Goal: Task Accomplishment & Management: Use online tool/utility

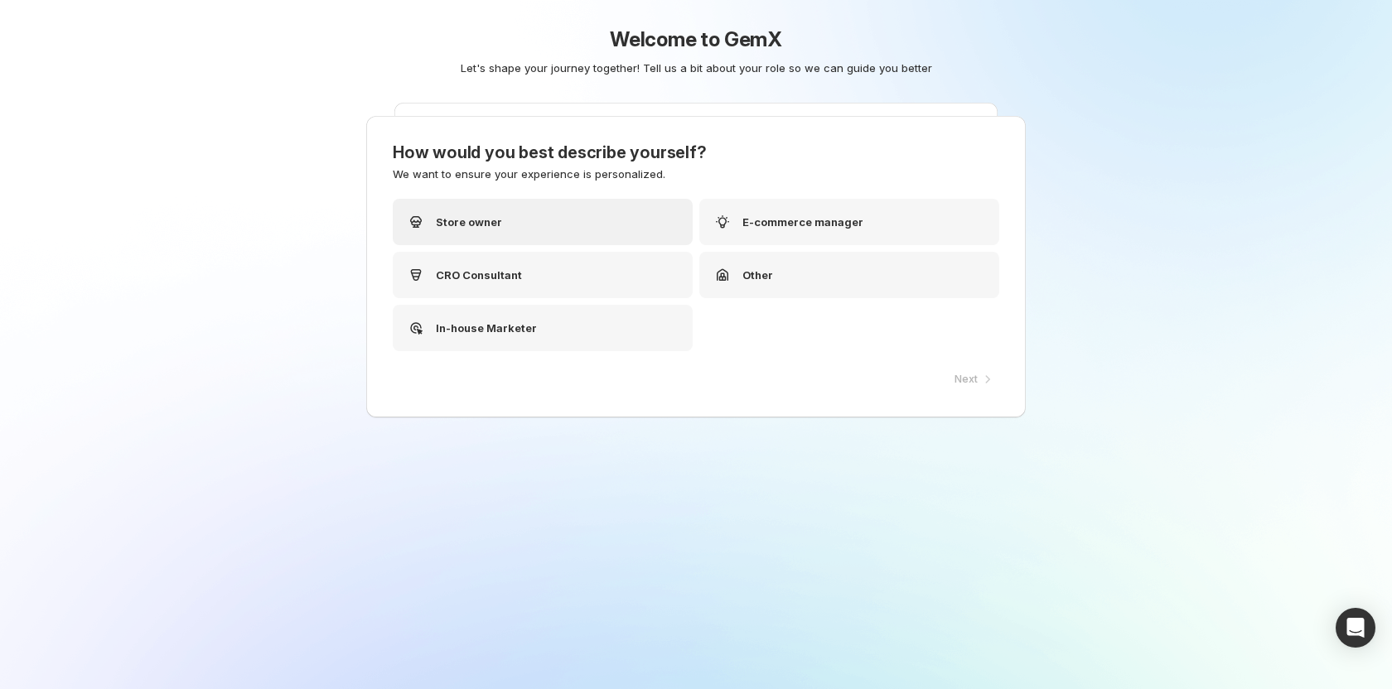
click at [543, 232] on div "Store owner" at bounding box center [543, 222] width 300 height 46
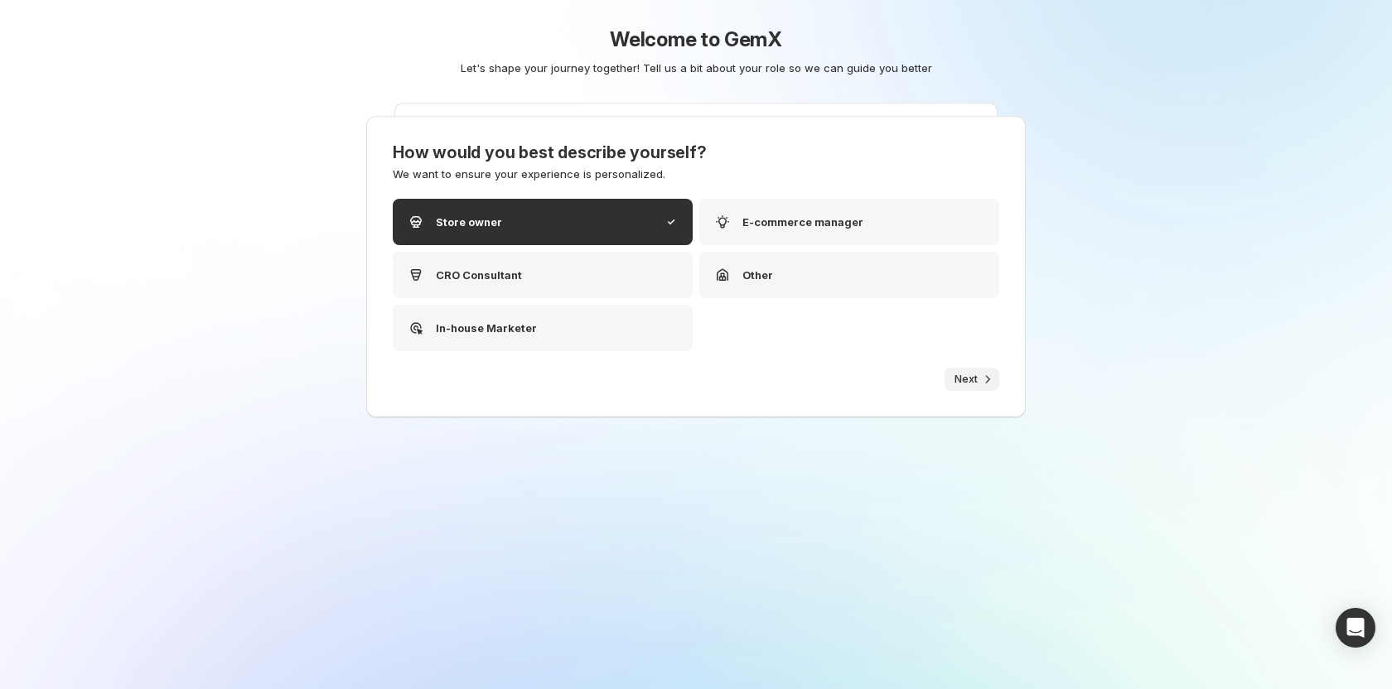
click at [978, 369] on button "Next" at bounding box center [972, 379] width 55 height 23
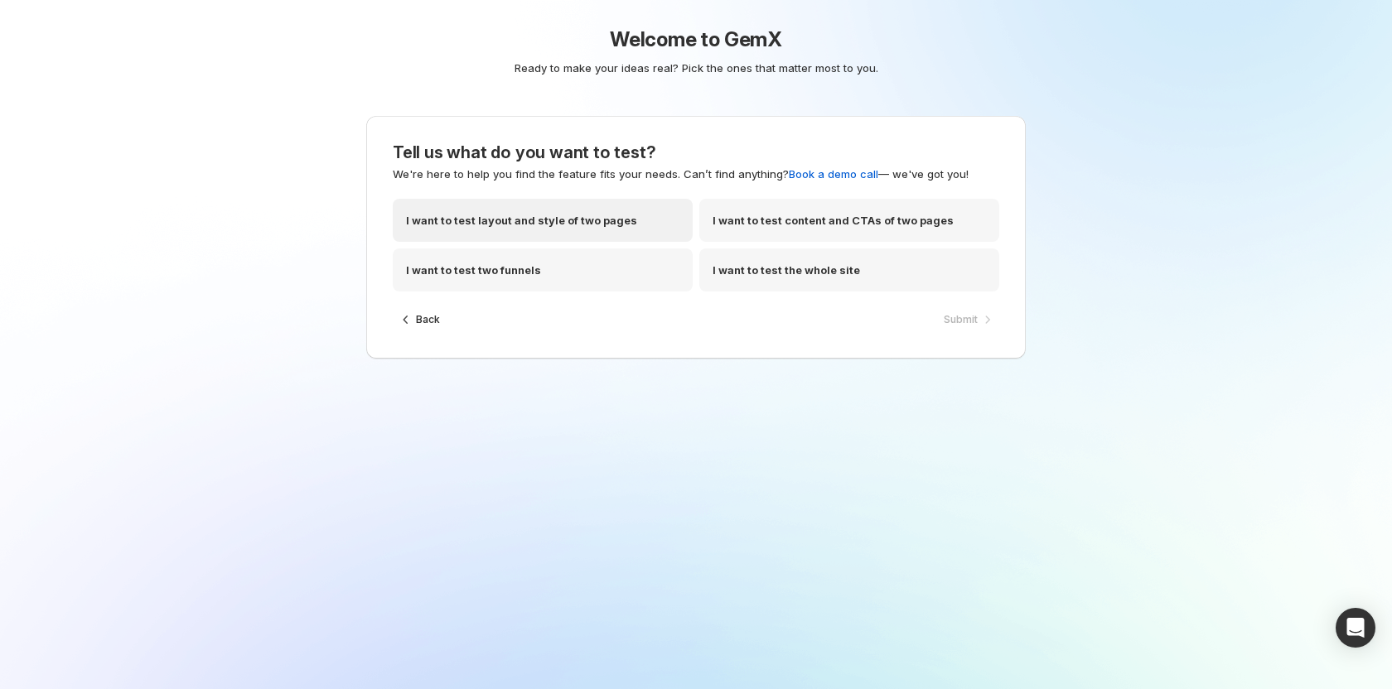
click at [578, 227] on p "I want to test layout and style of two pages" at bounding box center [521, 220] width 231 height 17
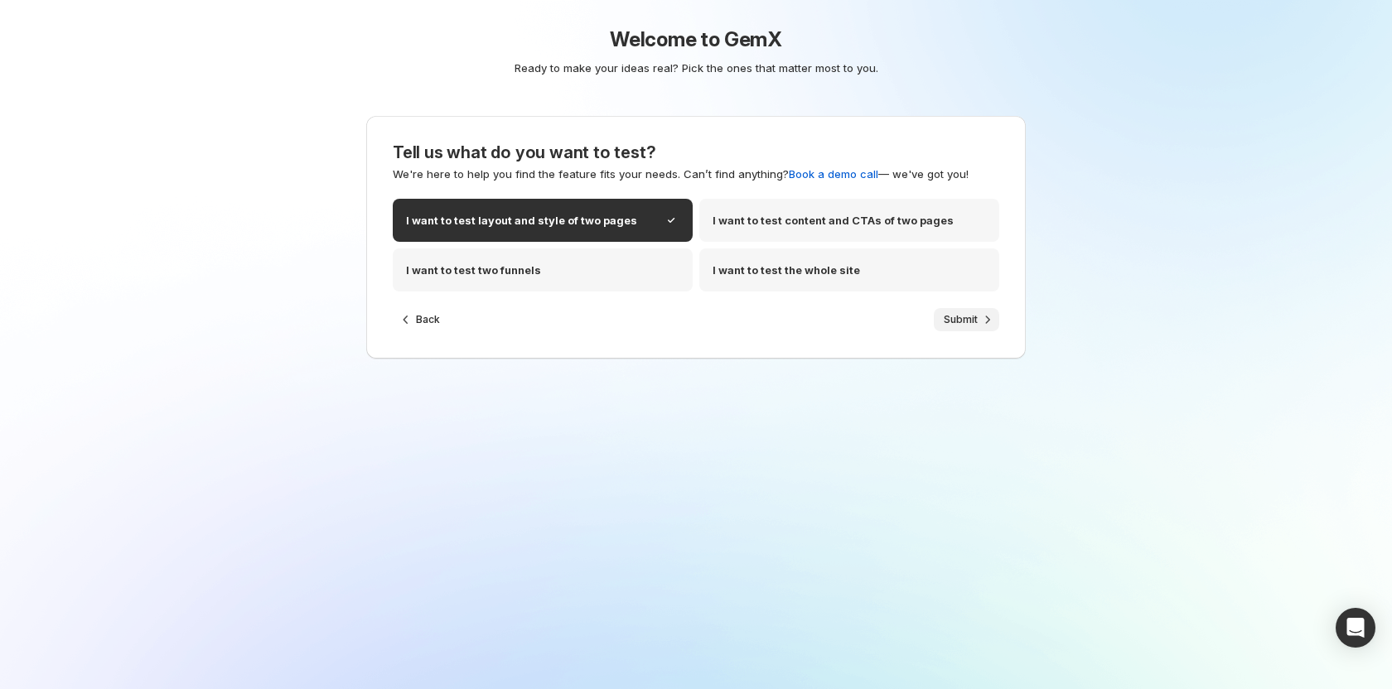
click at [971, 316] on span "Submit" at bounding box center [961, 319] width 34 height 13
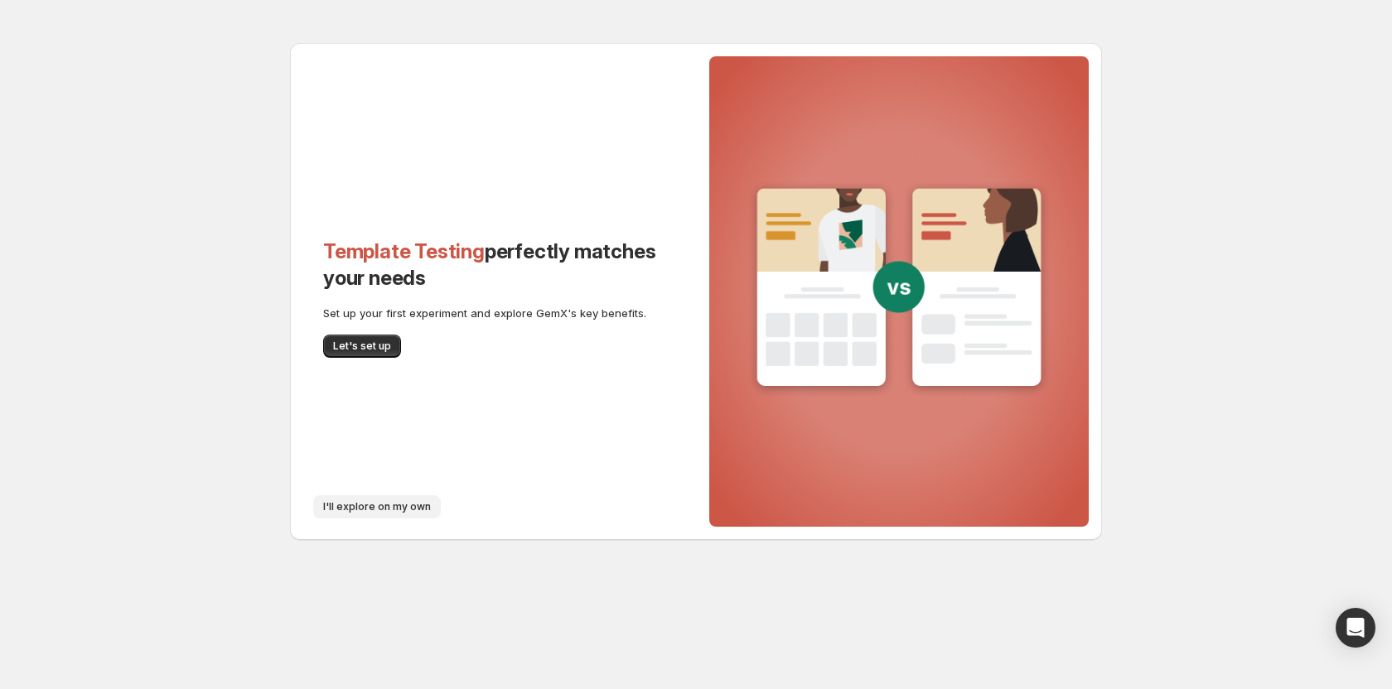
click at [346, 509] on span "I'll explore on my own" at bounding box center [377, 507] width 108 height 13
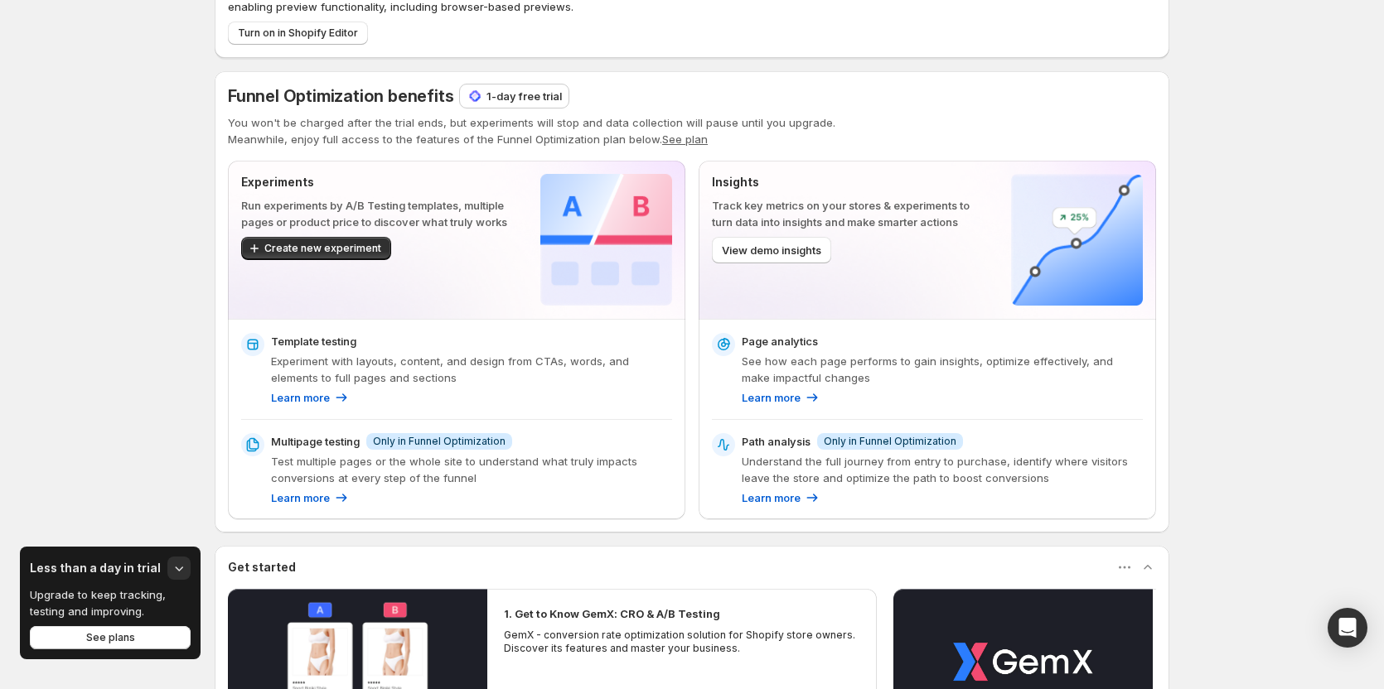
scroll to position [83, 0]
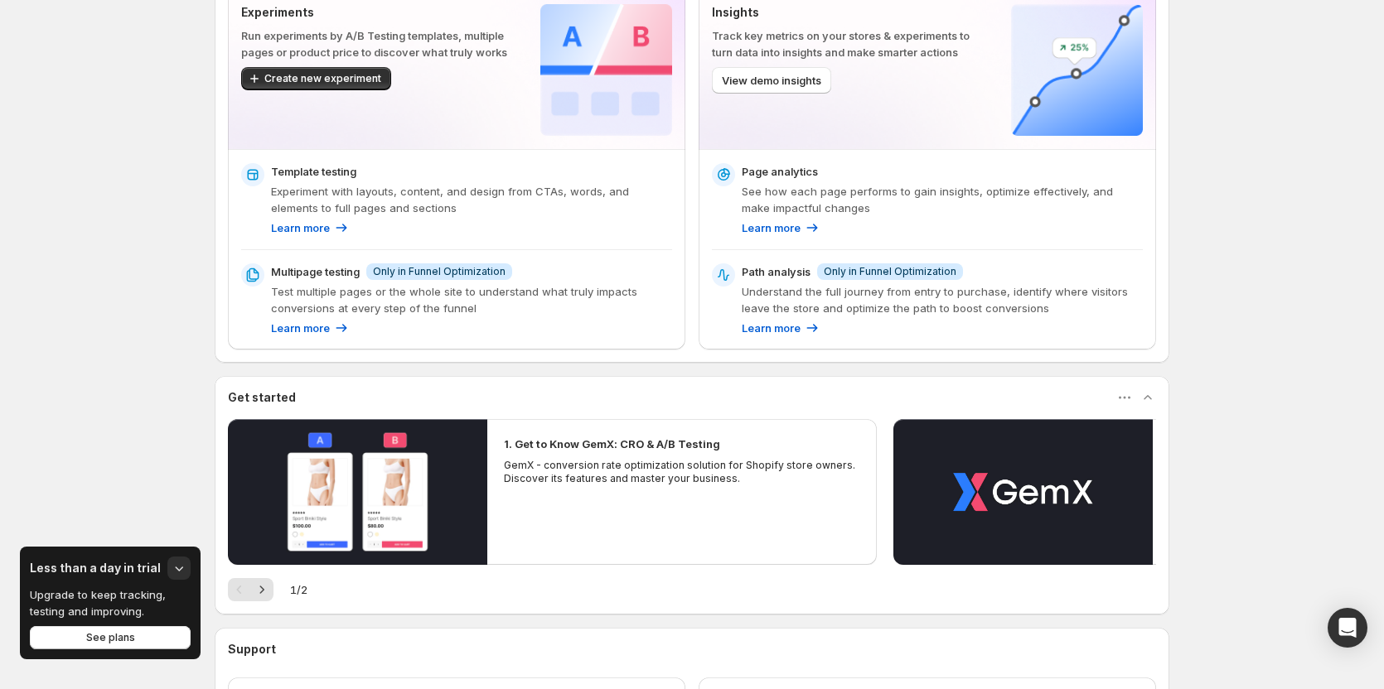
scroll to position [249, 0]
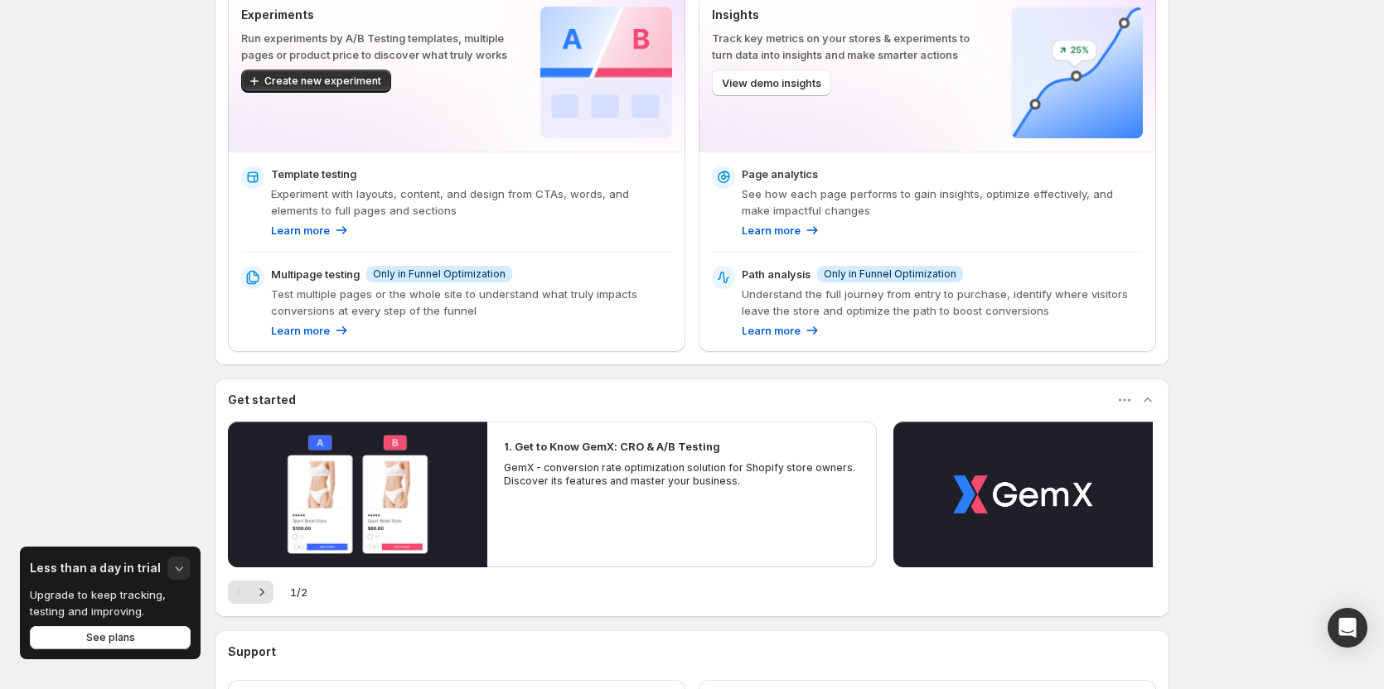
click at [178, 568] on icon "button" at bounding box center [179, 568] width 17 height 17
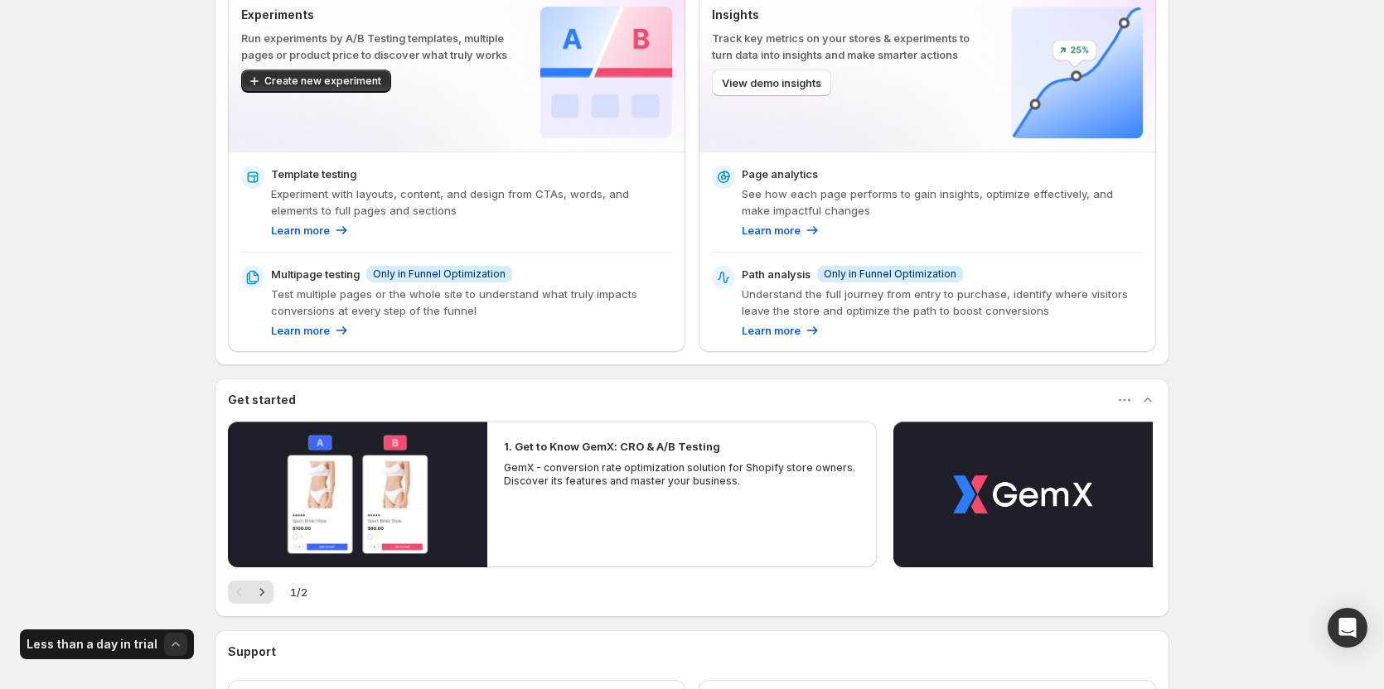
click at [174, 641] on icon "button" at bounding box center [175, 644] width 17 height 17
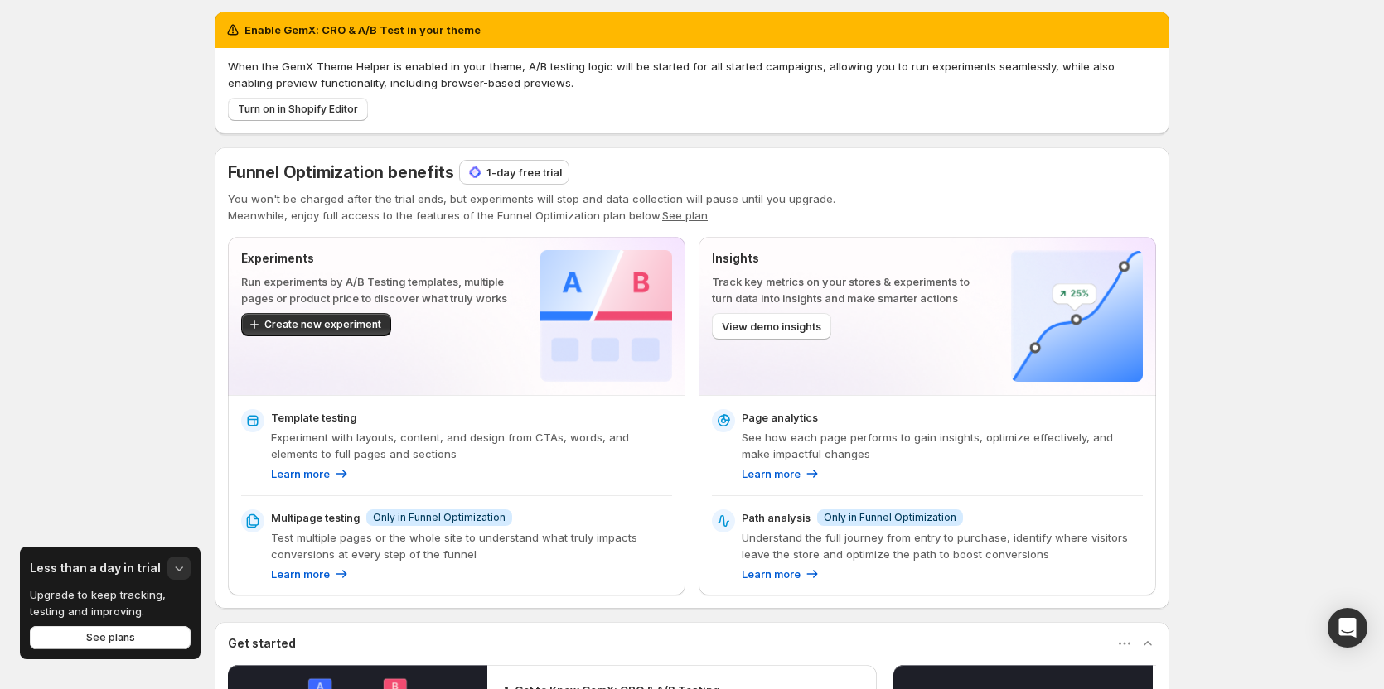
scroll to position [0, 0]
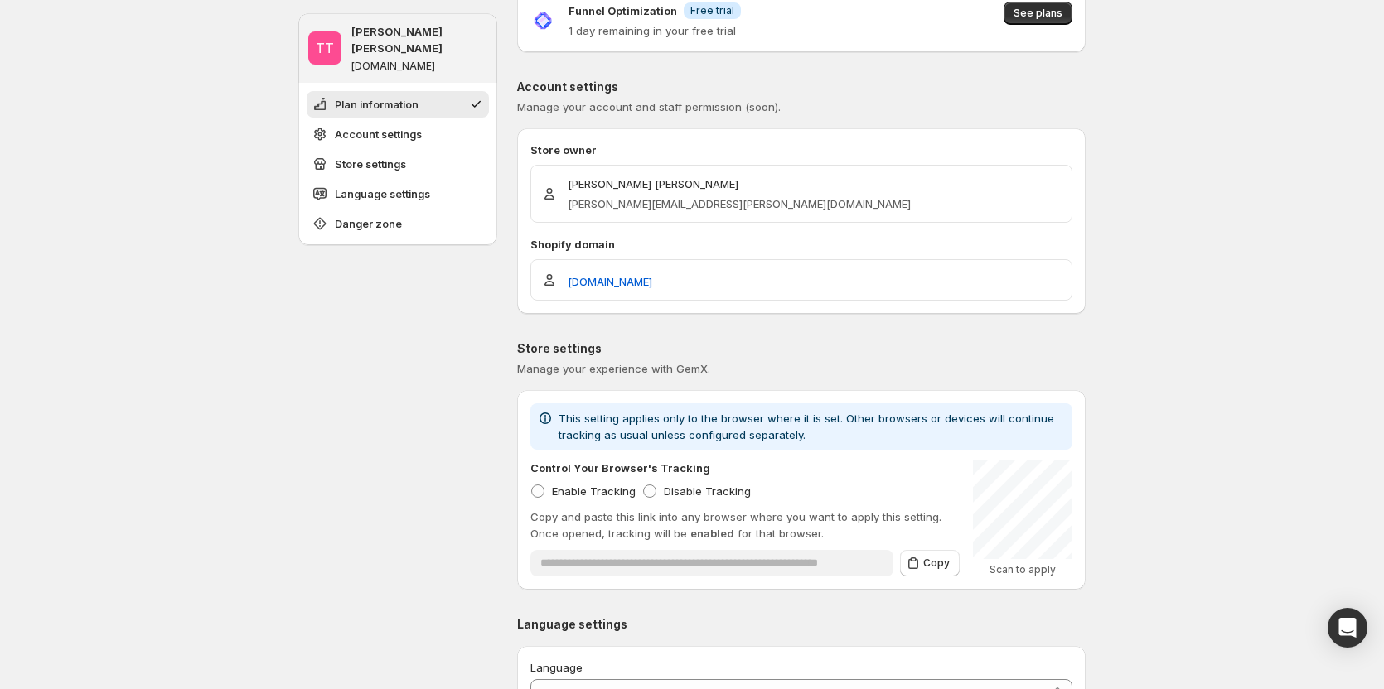
scroll to position [83, 0]
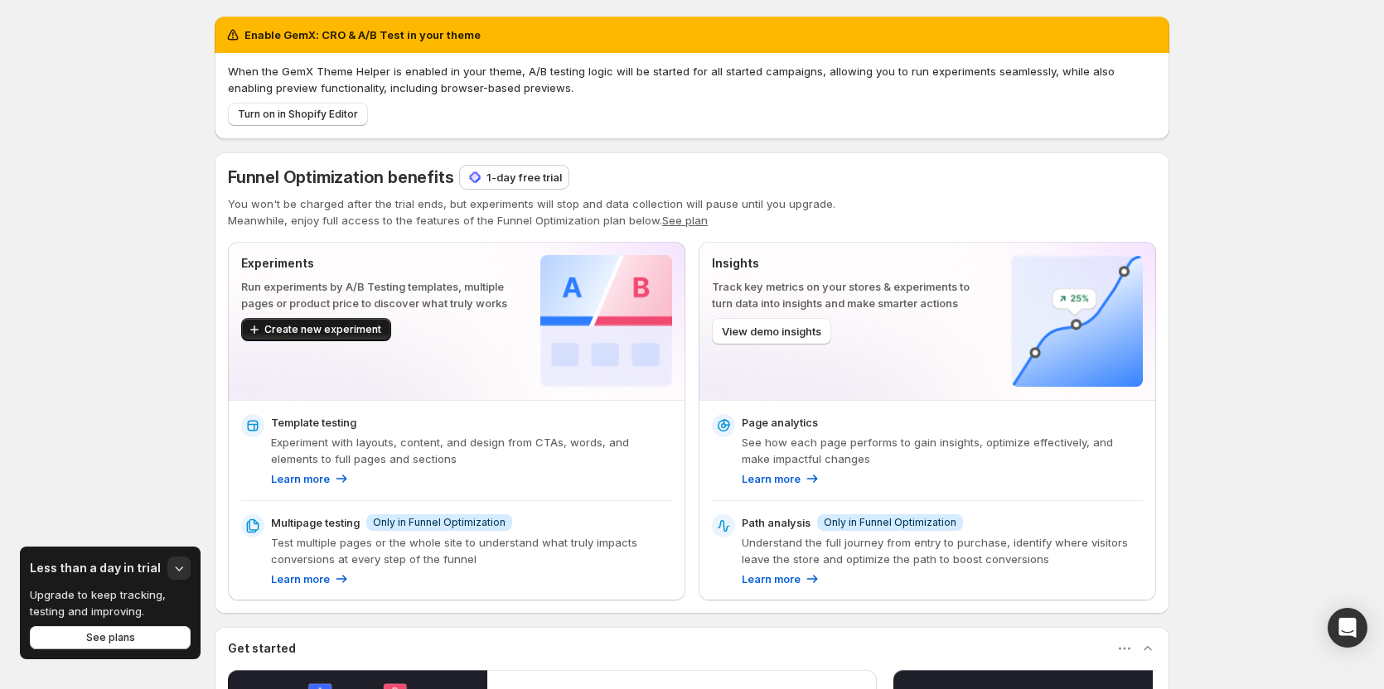
click at [363, 328] on span "Create new experiment" at bounding box center [322, 329] width 117 height 13
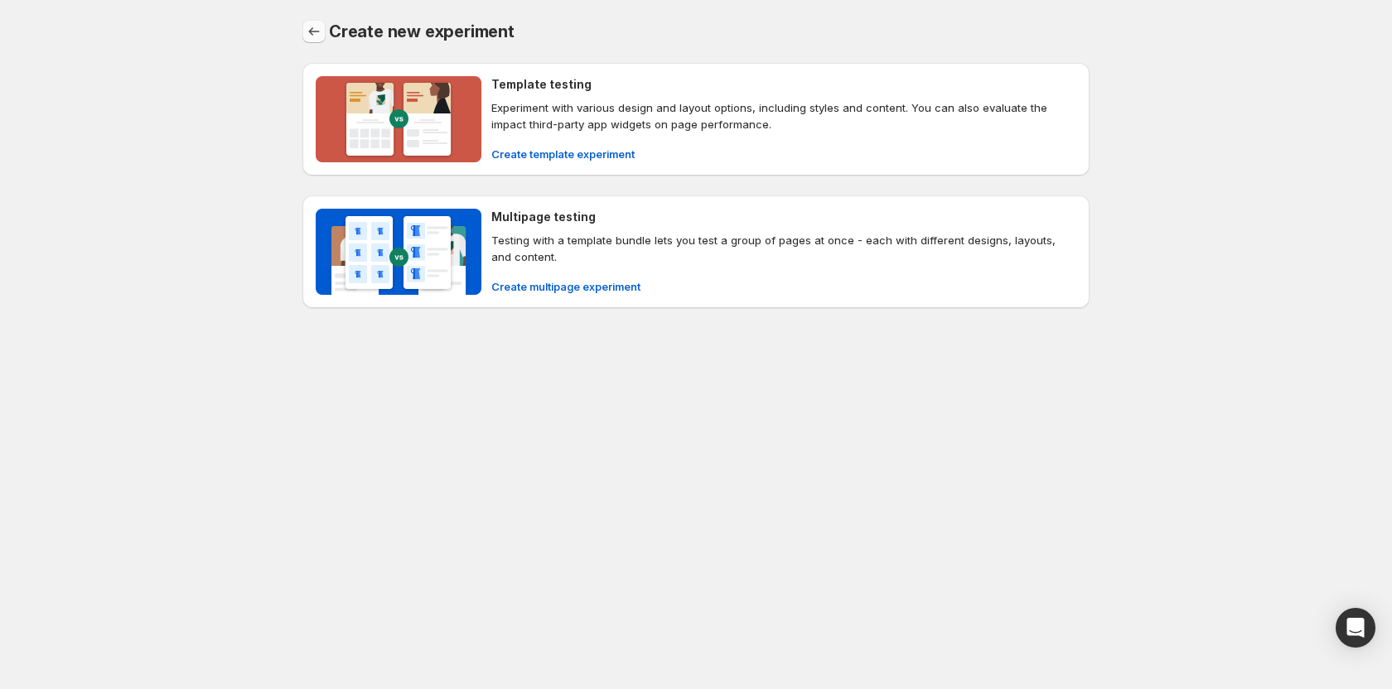
click at [321, 39] on icon "Back" at bounding box center [314, 31] width 17 height 17
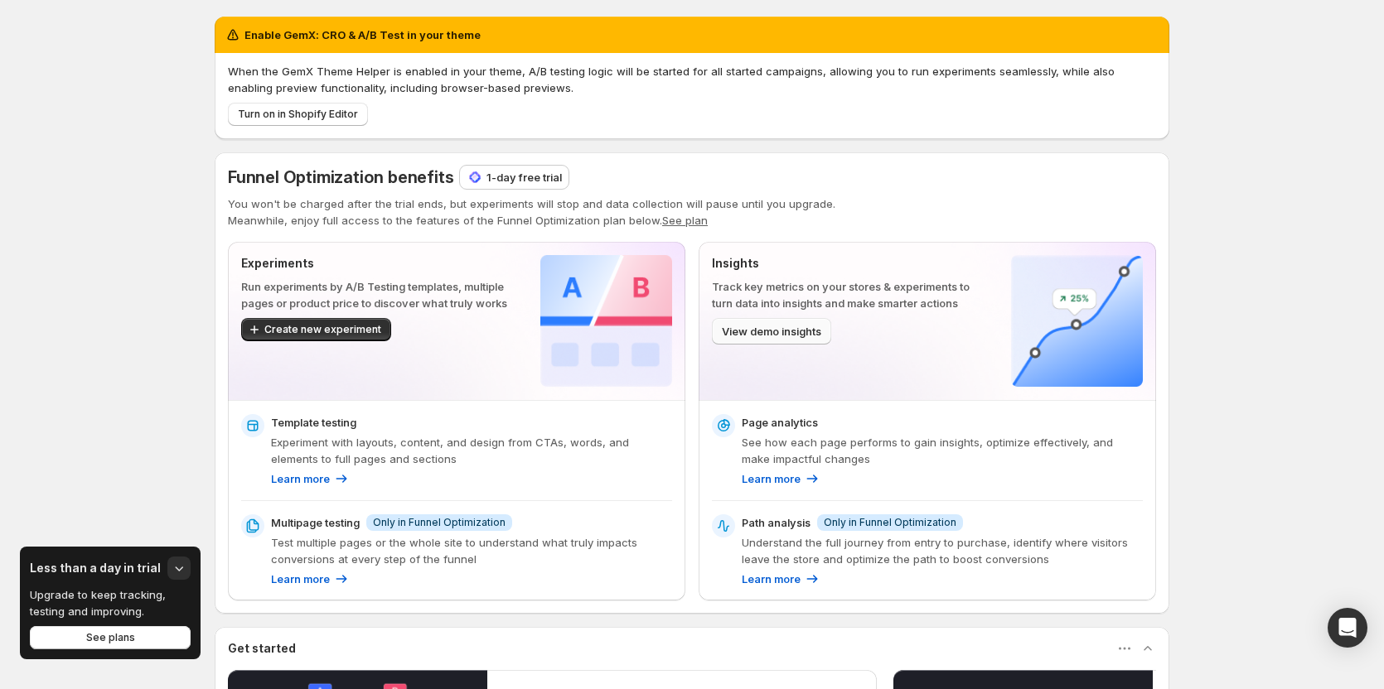
click at [796, 339] on span "View demo insights" at bounding box center [771, 331] width 99 height 17
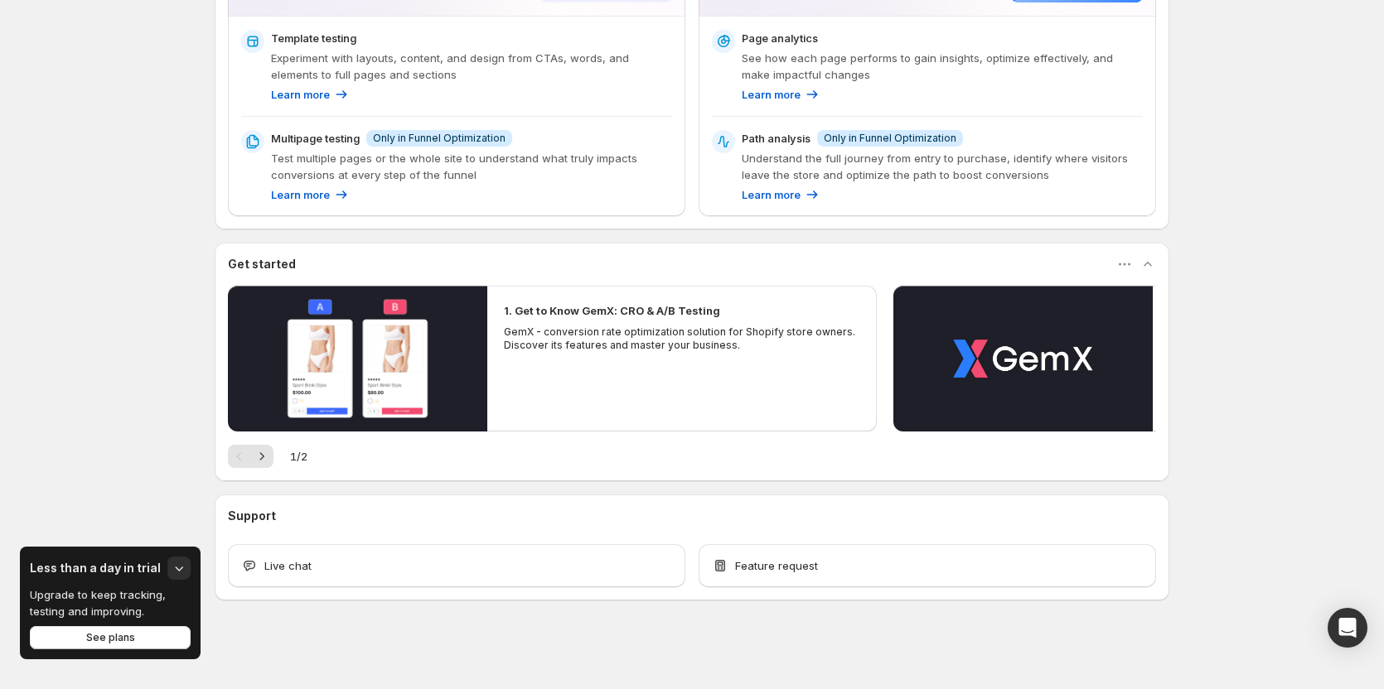
scroll to position [385, 0]
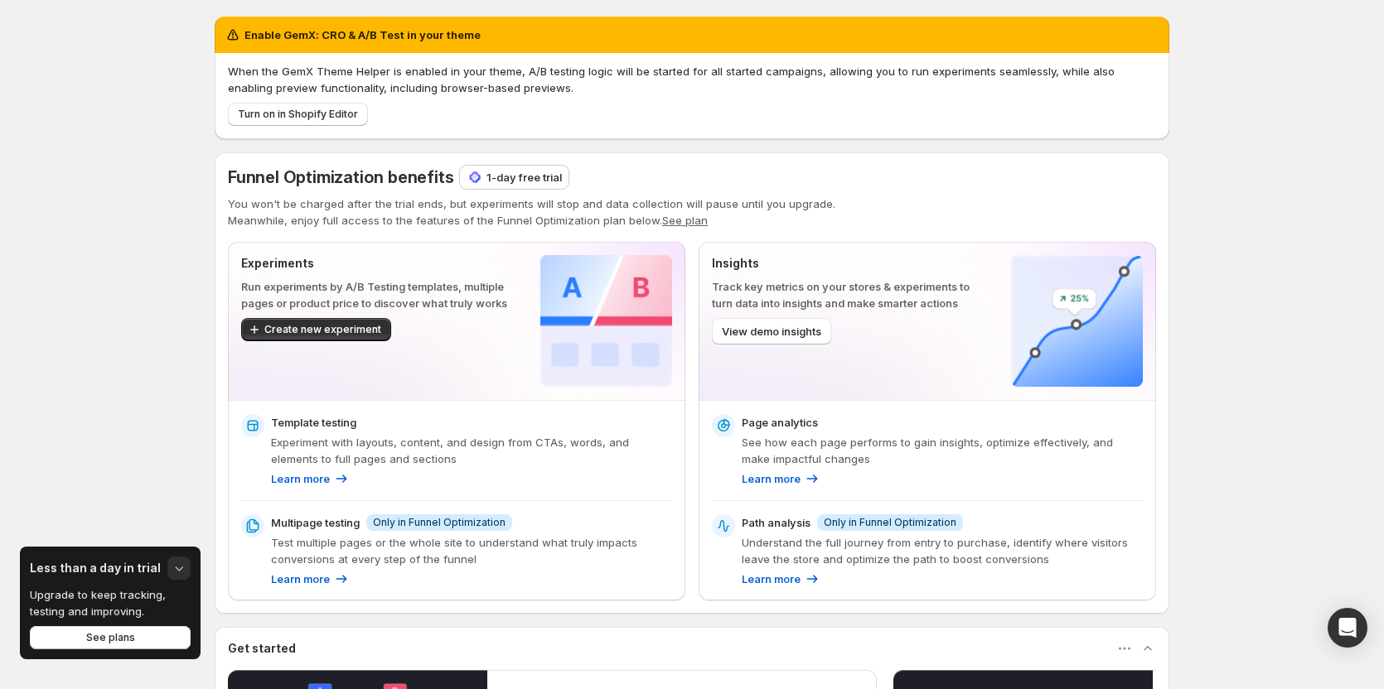
click at [185, 569] on icon "button" at bounding box center [179, 568] width 17 height 17
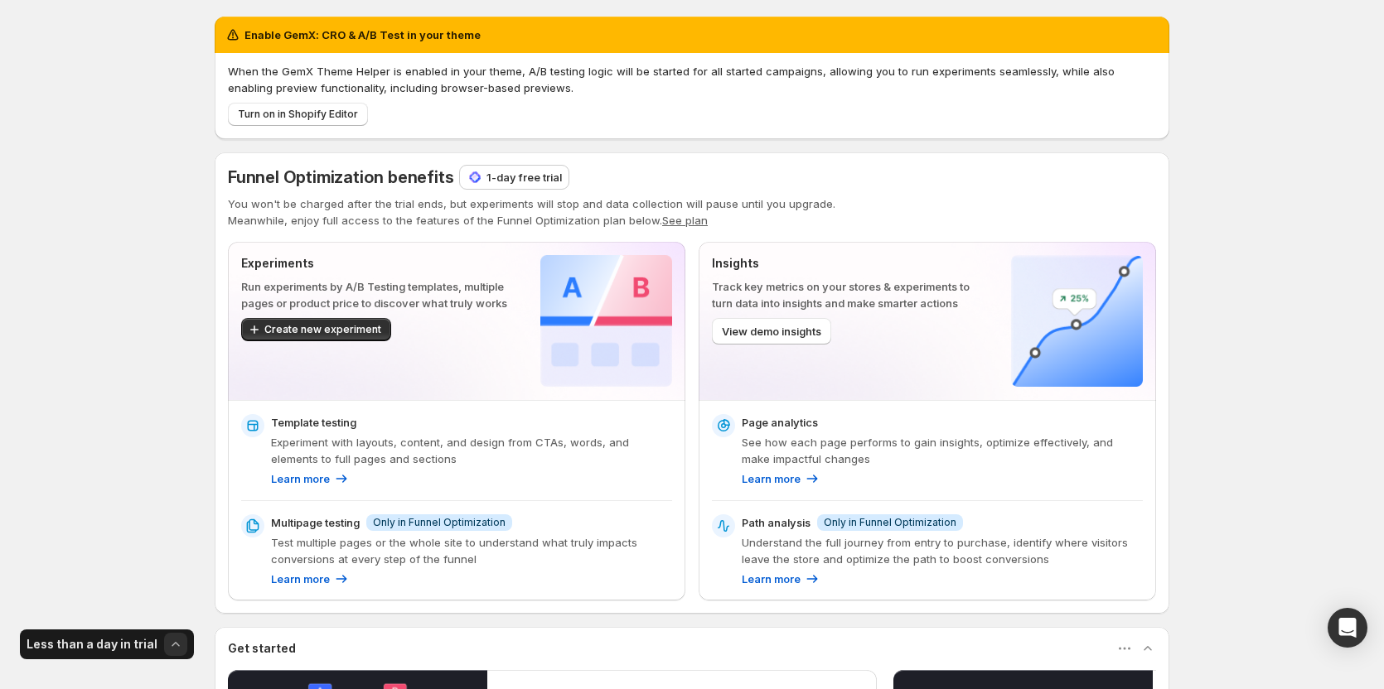
click at [172, 646] on icon "button" at bounding box center [175, 644] width 17 height 17
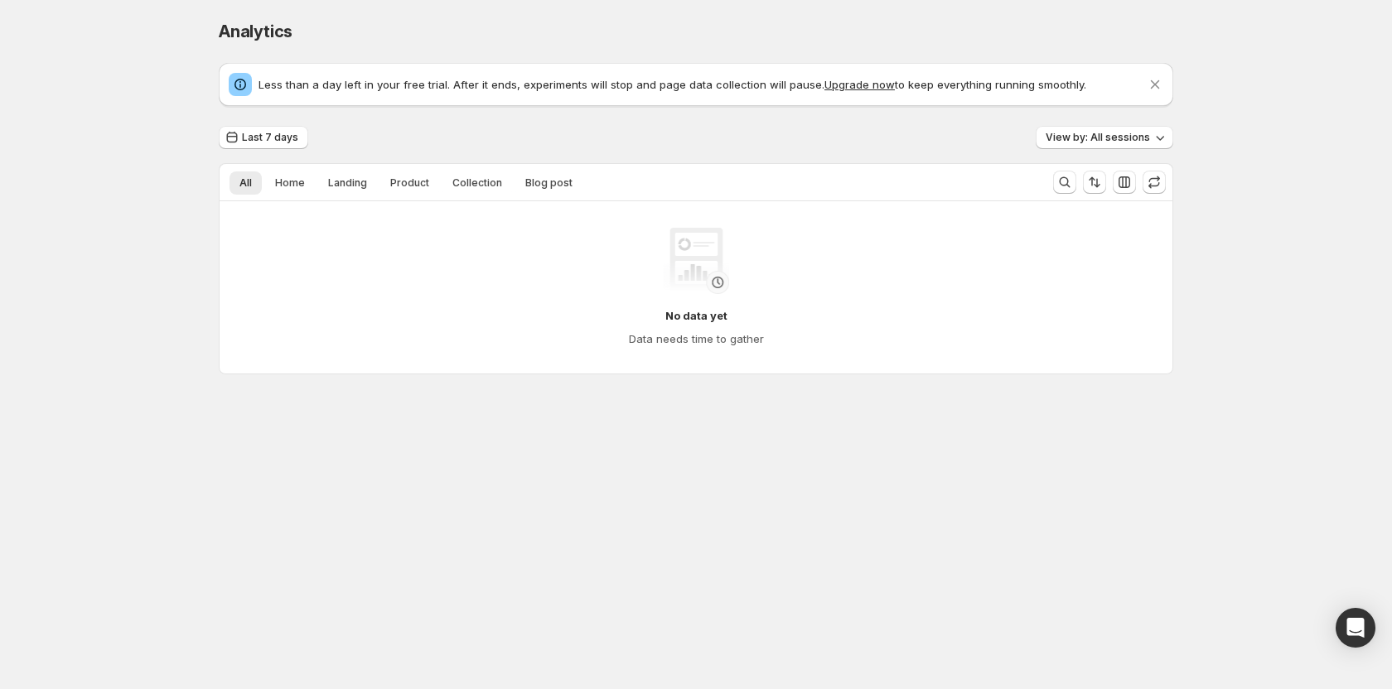
click at [446, 286] on div "No data yet Data needs time to gather" at bounding box center [696, 287] width 900 height 119
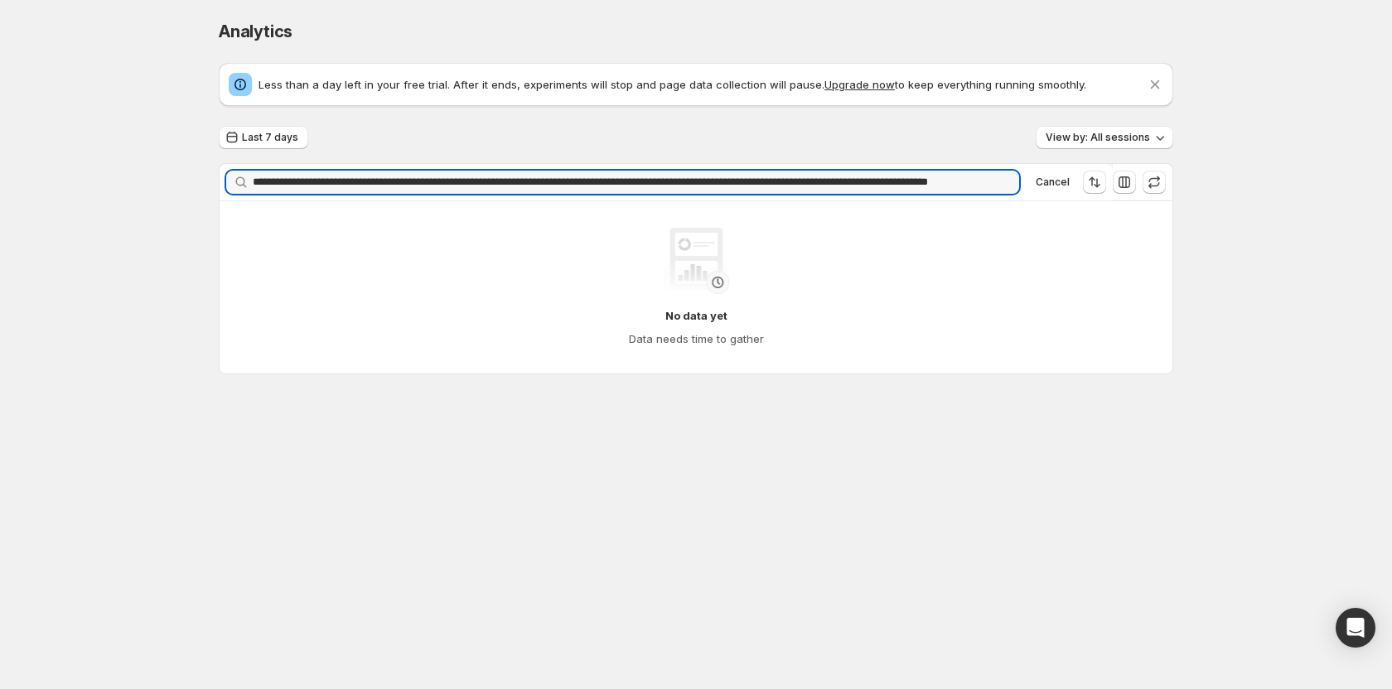
scroll to position [0, 89]
type input "**********"
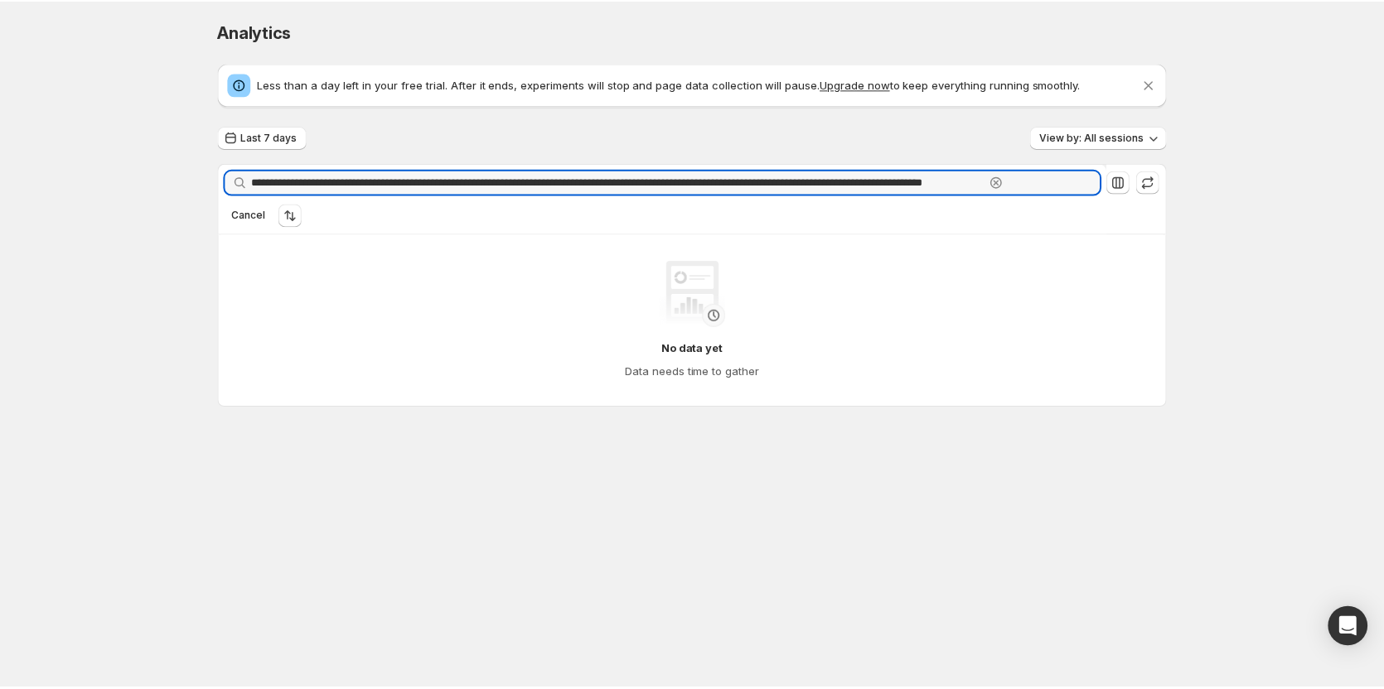
scroll to position [0, 0]
click at [996, 180] on icon "button" at bounding box center [1002, 182] width 17 height 17
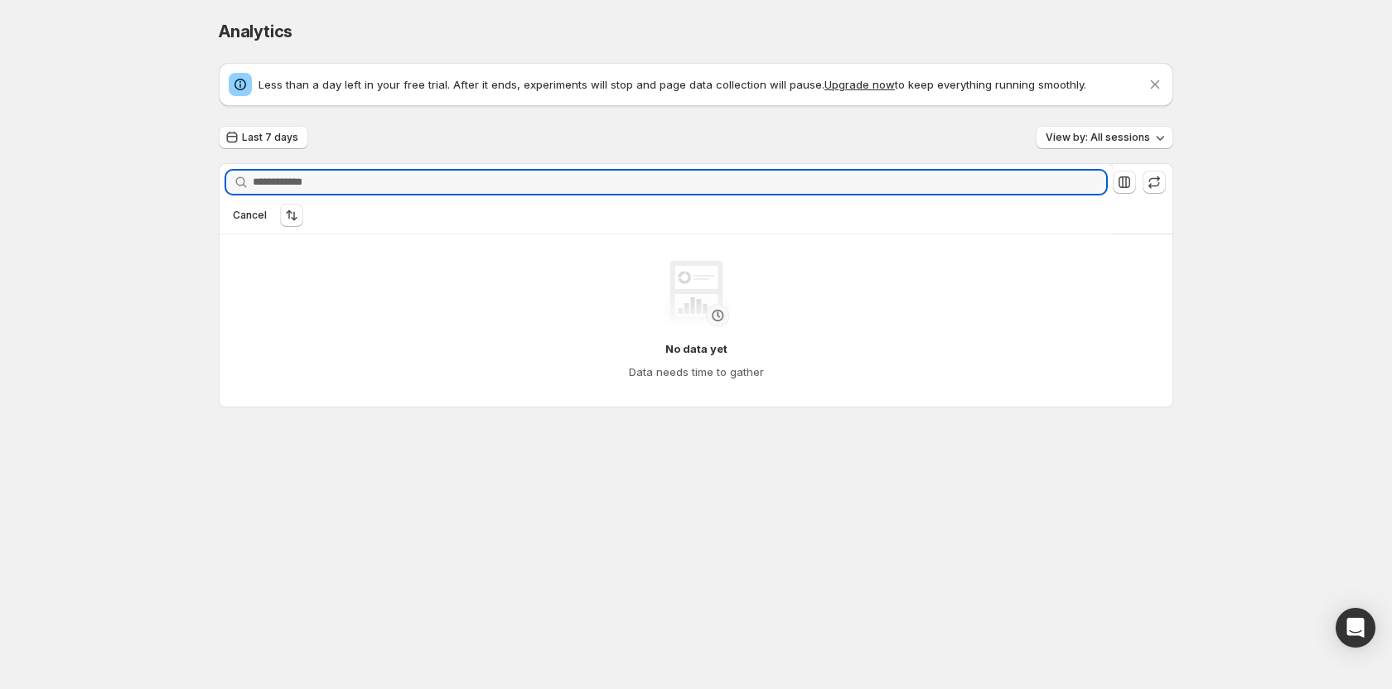
click at [1202, 11] on div "Analytics. This page is ready Analytics Less than a day left in your free trial…" at bounding box center [696, 248] width 1392 height 497
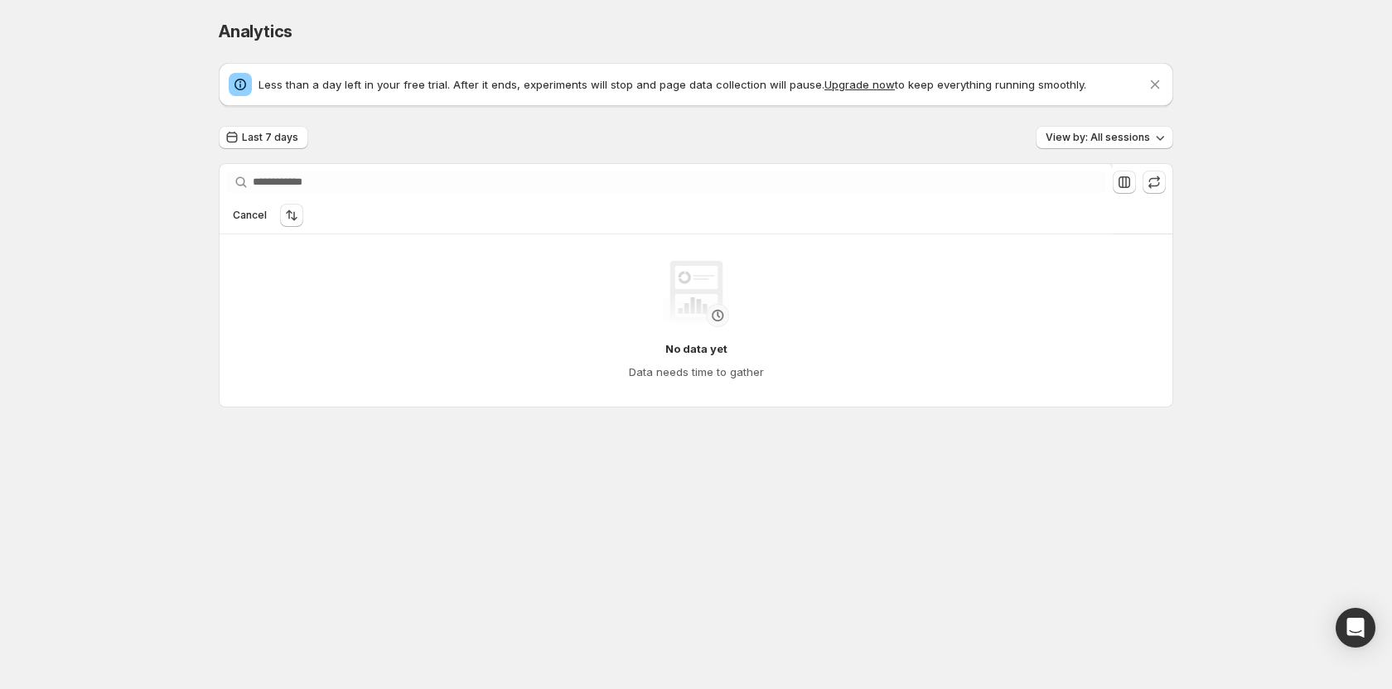
click at [867, 145] on div "Last 7 days View by: All sessions" at bounding box center [696, 138] width 955 height 24
click at [902, 16] on div "Analytics. This page is ready Analytics" at bounding box center [696, 31] width 955 height 63
click at [839, 5] on div "Analytics. This page is ready Analytics" at bounding box center [696, 31] width 955 height 63
click at [962, 132] on div "Last 7 days View by: All sessions" at bounding box center [696, 138] width 955 height 24
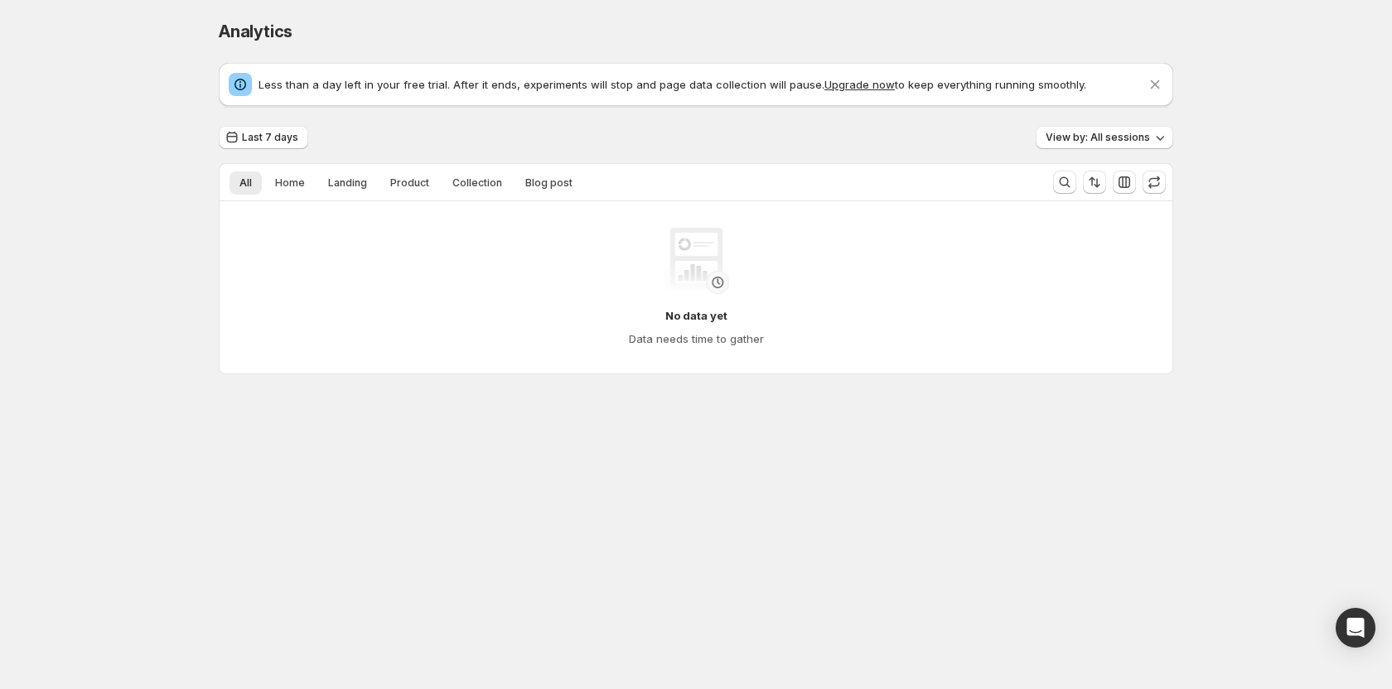
click at [842, 90] on button "Upgrade now" at bounding box center [860, 84] width 70 height 13
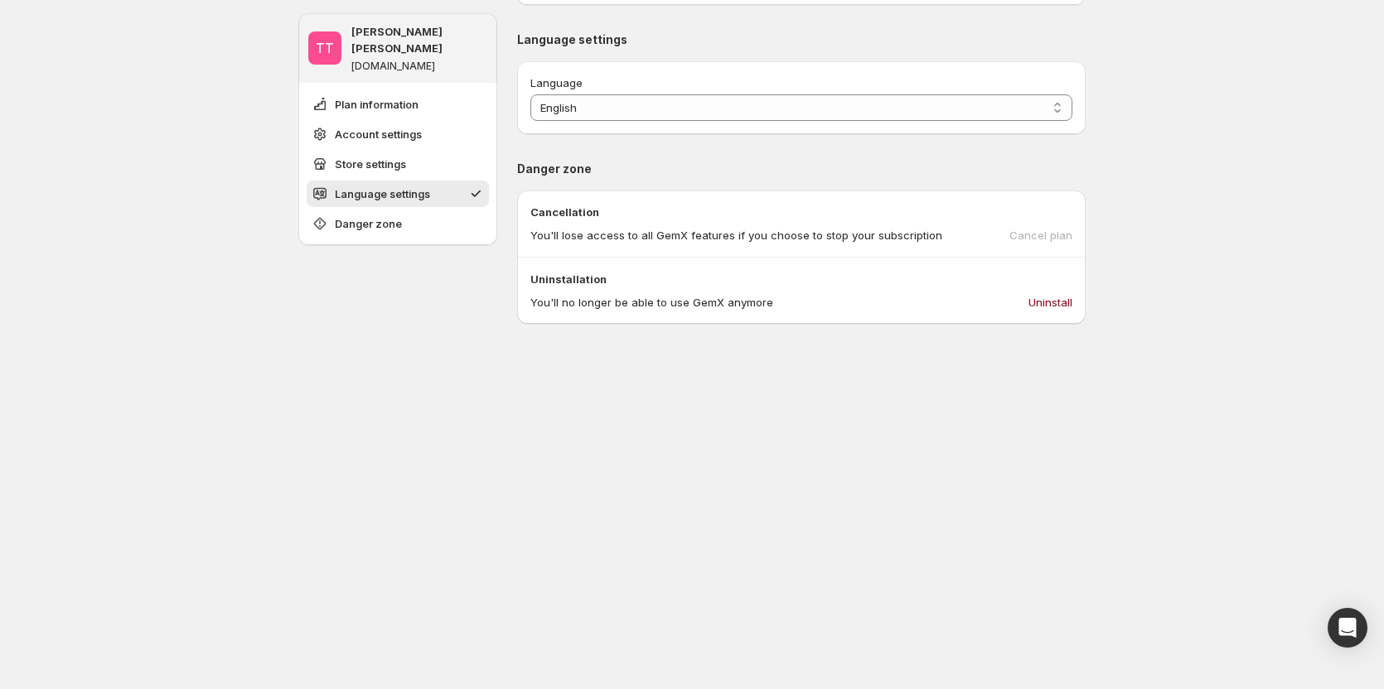
scroll to position [580, 0]
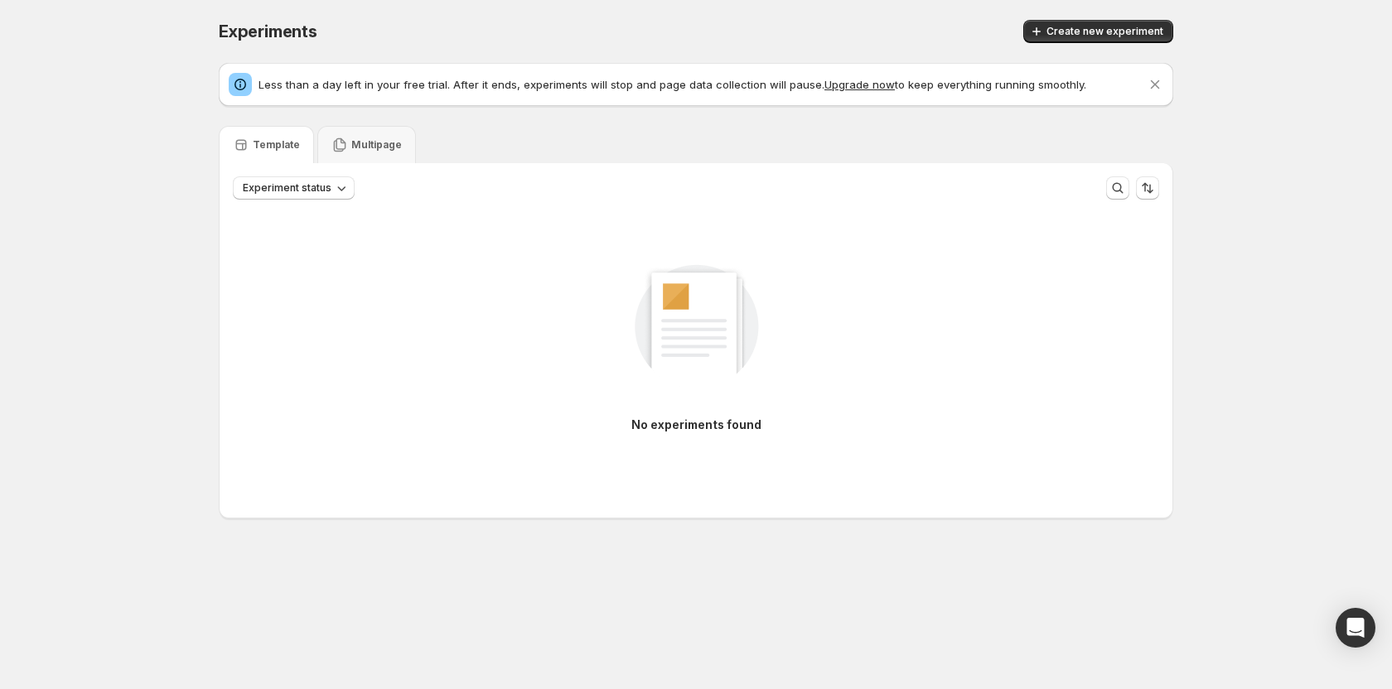
click at [143, 246] on div "Experiments. This page is ready Experiments Create new experiment Less than a d…" at bounding box center [696, 304] width 1392 height 608
